Goal: Information Seeking & Learning: Learn about a topic

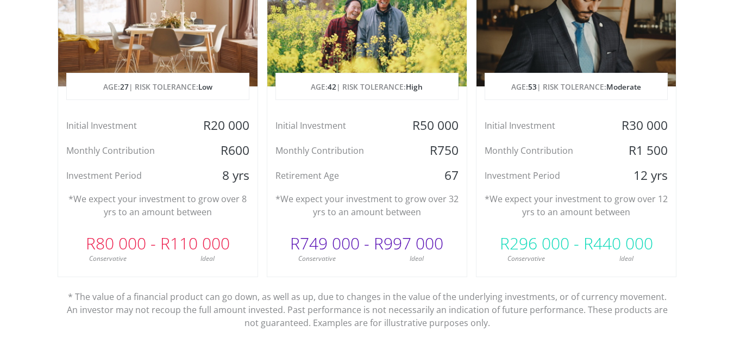
scroll to position [624, 0]
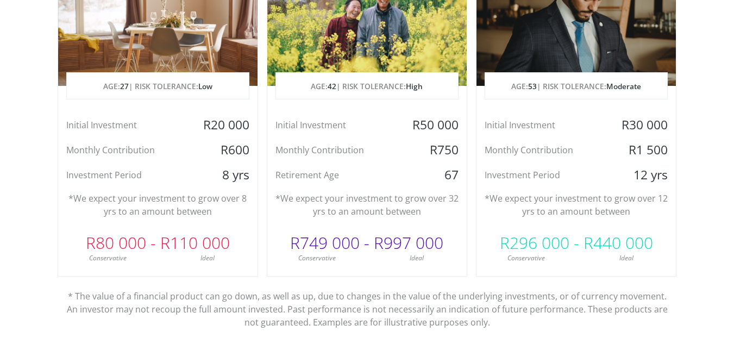
drag, startPoint x: 0, startPoint y: 0, endPoint x: 370, endPoint y: 234, distance: 437.5
drag, startPoint x: 370, startPoint y: 234, endPoint x: 343, endPoint y: 269, distance: 43.8
click at [343, 269] on div "Planning for Retirement AGE: [DEMOGRAPHIC_DATA] | RISK TOLERANCE: High Initial …" at bounding box center [367, 103] width 201 height 346
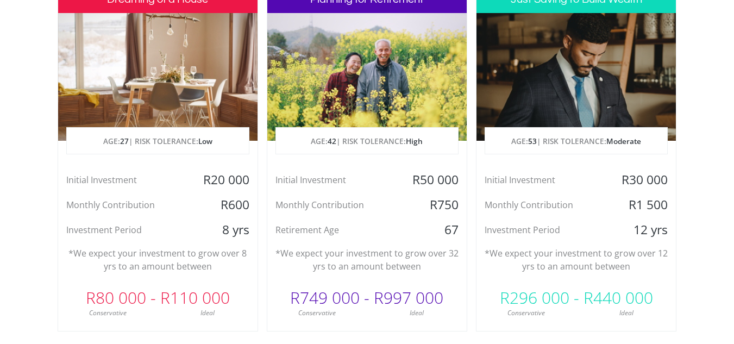
scroll to position [580, 0]
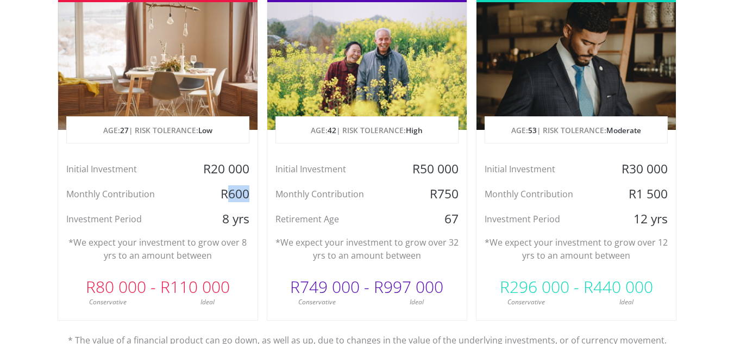
drag, startPoint x: 251, startPoint y: 193, endPoint x: 227, endPoint y: 193, distance: 23.4
click at [227, 193] on div "R600" at bounding box center [224, 194] width 66 height 16
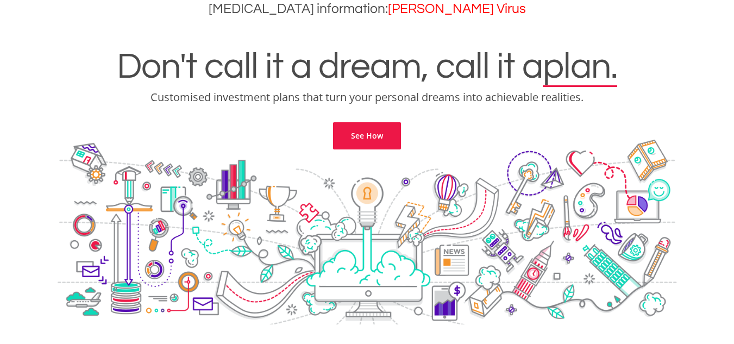
scroll to position [58, 0]
click at [382, 140] on link "See How" at bounding box center [367, 135] width 68 height 27
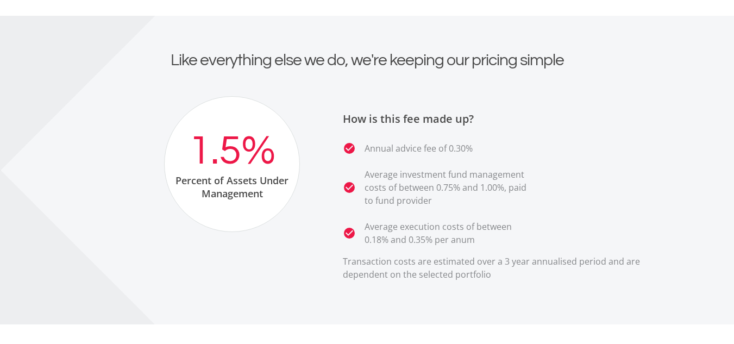
scroll to position [1974, 0]
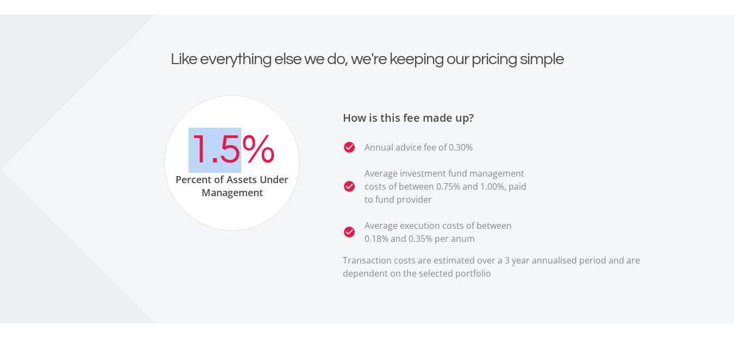
drag, startPoint x: 237, startPoint y: 157, endPoint x: 195, endPoint y: 146, distance: 44.3
click at [195, 146] on div "1.5%" at bounding box center [232, 150] width 87 height 45
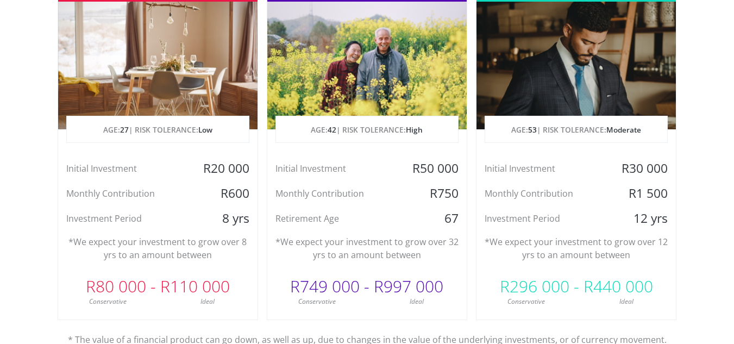
scroll to position [566, 0]
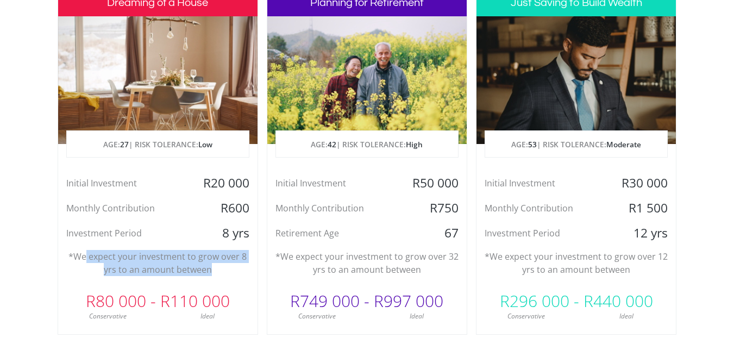
drag, startPoint x: 86, startPoint y: 254, endPoint x: 228, endPoint y: 272, distance: 143.0
click at [228, 272] on p "*We expect your investment to grow over 8 yrs to an amount between" at bounding box center [157, 263] width 183 height 26
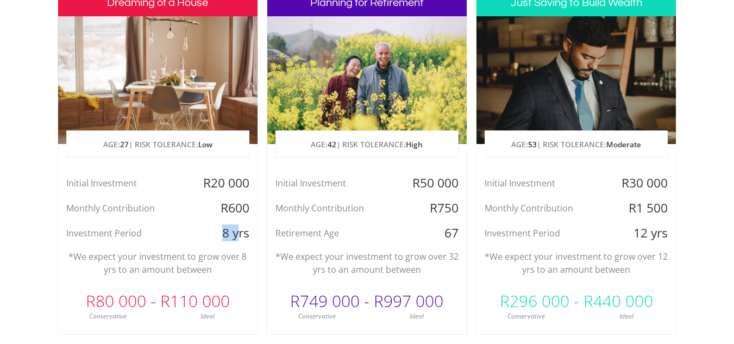
drag, startPoint x: 225, startPoint y: 235, endPoint x: 242, endPoint y: 236, distance: 16.9
click at [242, 236] on div "8 yrs" at bounding box center [224, 233] width 66 height 16
drag, startPoint x: 252, startPoint y: 215, endPoint x: 227, endPoint y: 213, distance: 25.6
click at [227, 213] on div "R600" at bounding box center [224, 208] width 66 height 16
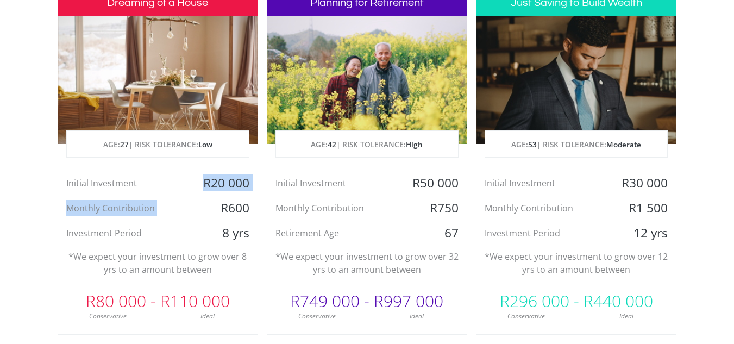
drag, startPoint x: 214, startPoint y: 212, endPoint x: 199, endPoint y: 179, distance: 36.0
click at [199, 179] on div "Initial Investment R20 000 Monthly Contribution R600 Investment Period 8 yrs" at bounding box center [157, 208] width 199 height 66
click at [199, 179] on div "R20 000" at bounding box center [224, 183] width 66 height 16
